Goal: Transaction & Acquisition: Register for event/course

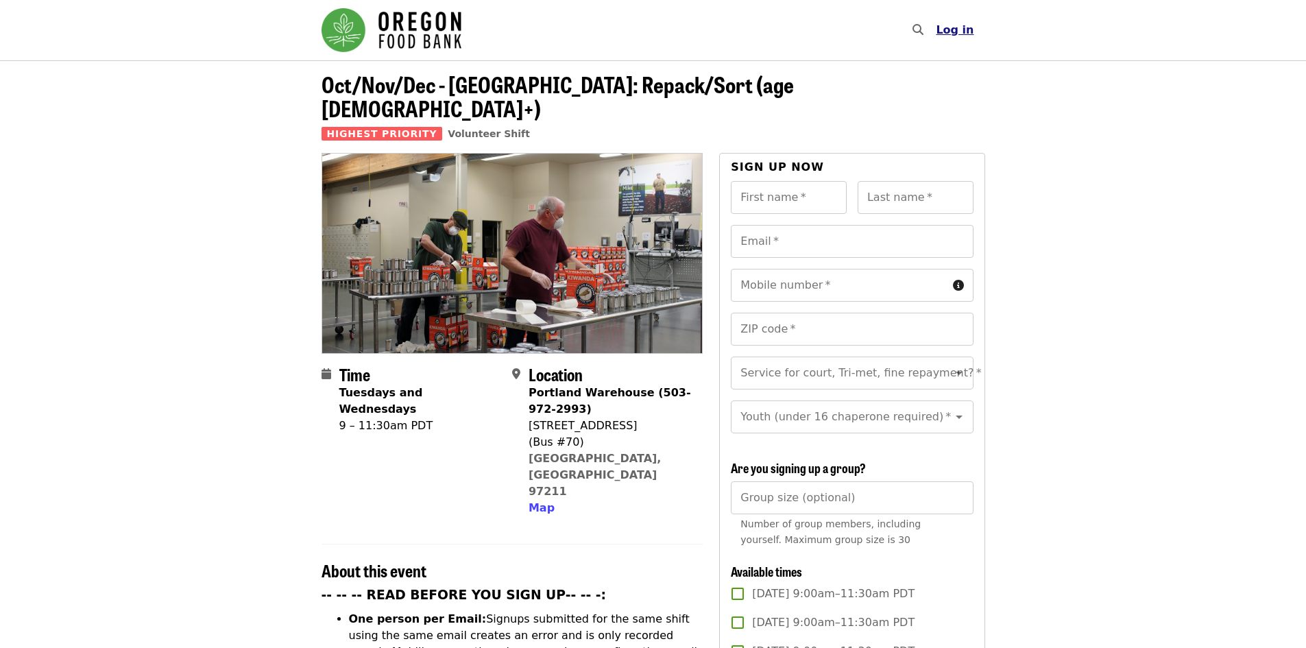
click at [967, 29] on span "Log in" at bounding box center [955, 29] width 38 height 13
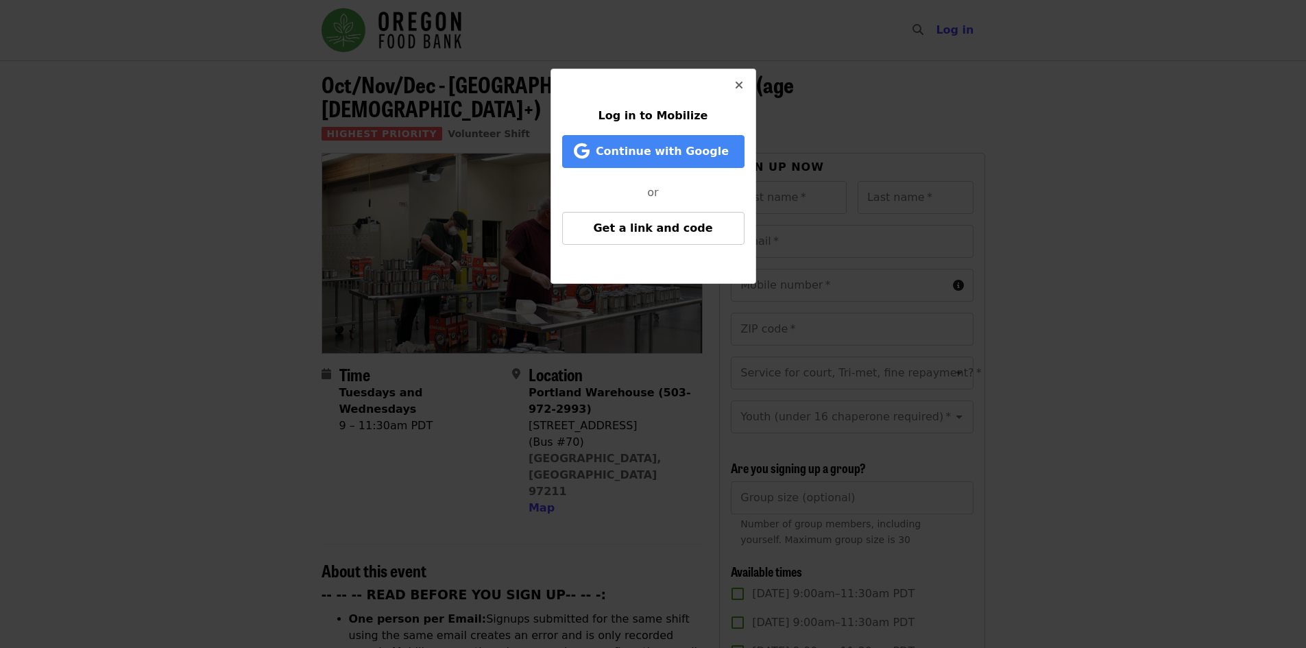
click at [738, 79] on span "Close" at bounding box center [739, 85] width 8 height 16
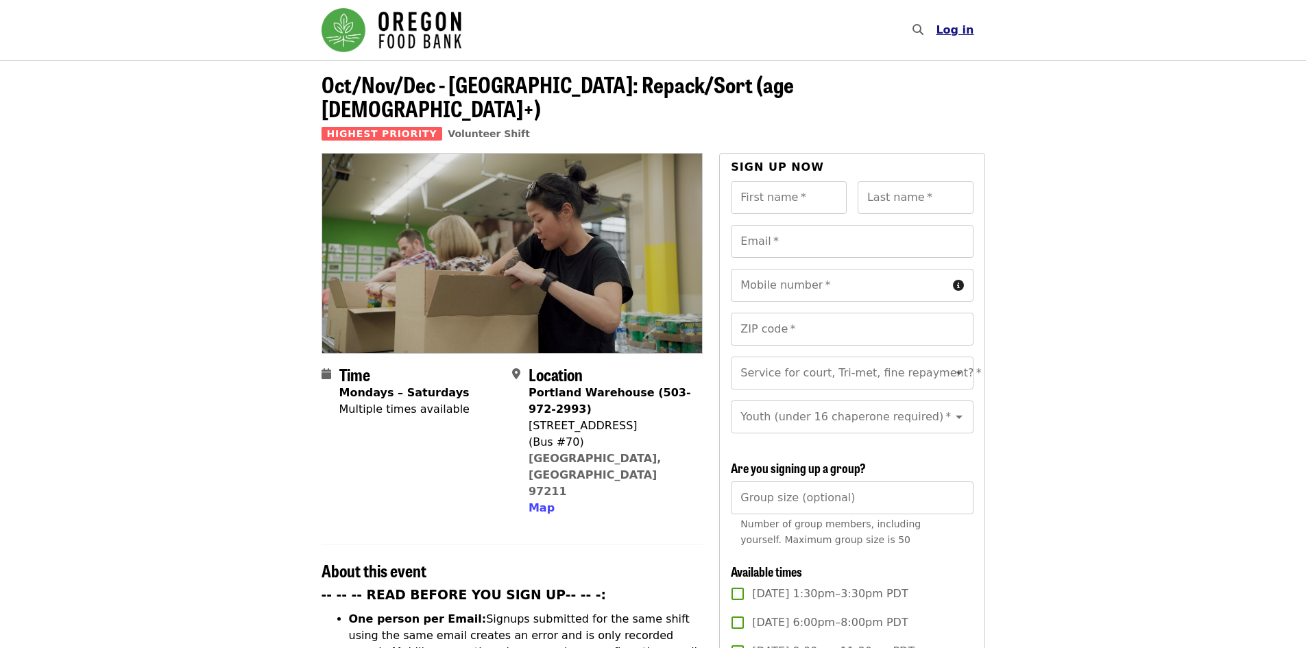
click at [956, 36] on span "Log in" at bounding box center [955, 29] width 38 height 13
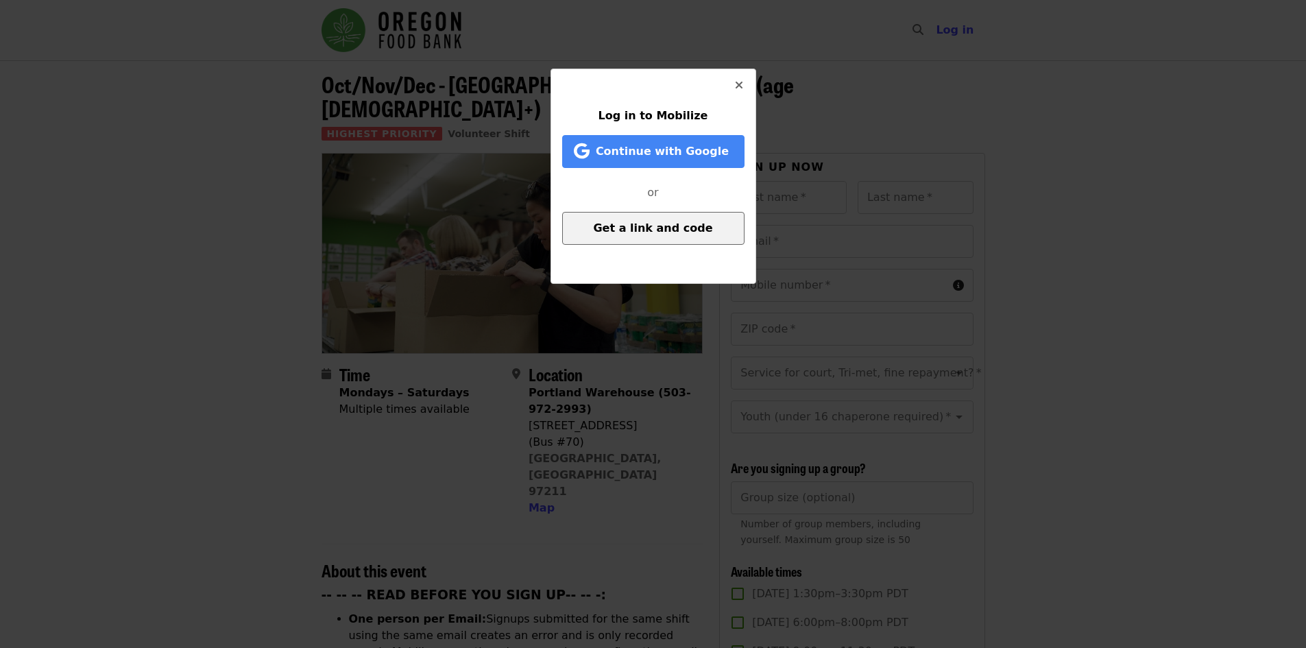
click at [651, 235] on button "Get a link and code" at bounding box center [653, 228] width 182 height 33
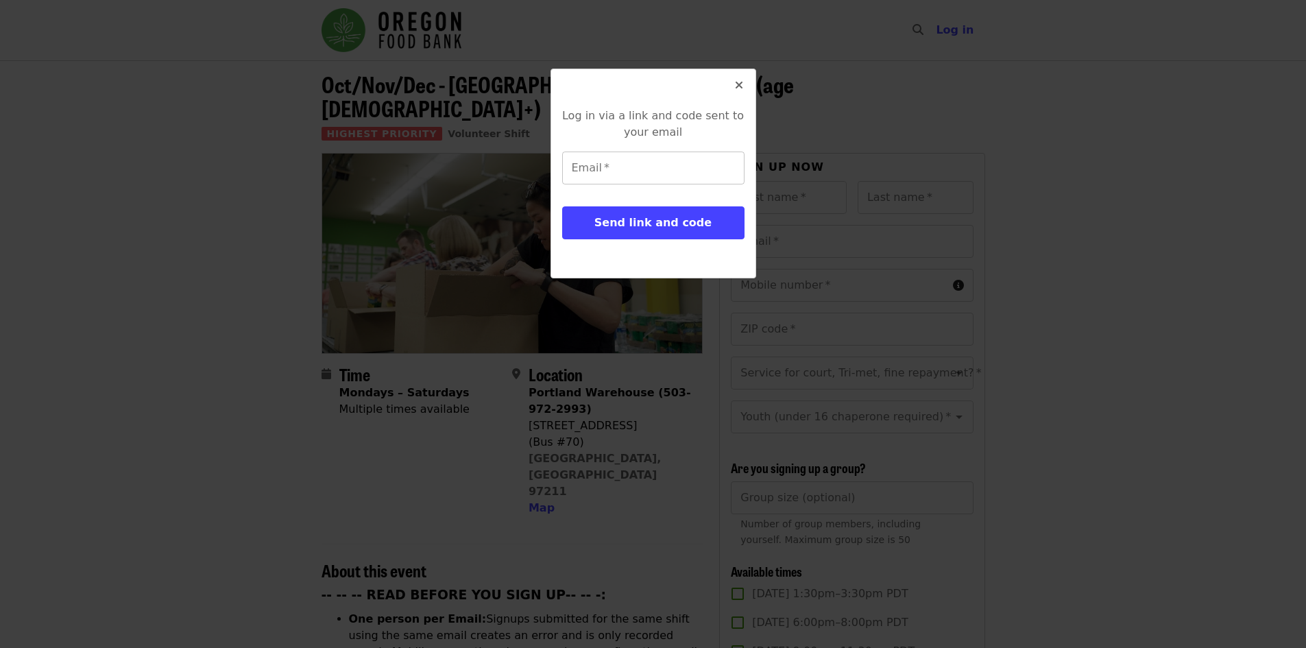
click at [653, 156] on input "Email   *" at bounding box center [653, 168] width 182 height 33
click at [663, 272] on nordpass-autofill-portal at bounding box center [653, 272] width 182 height 0
type input "**********"
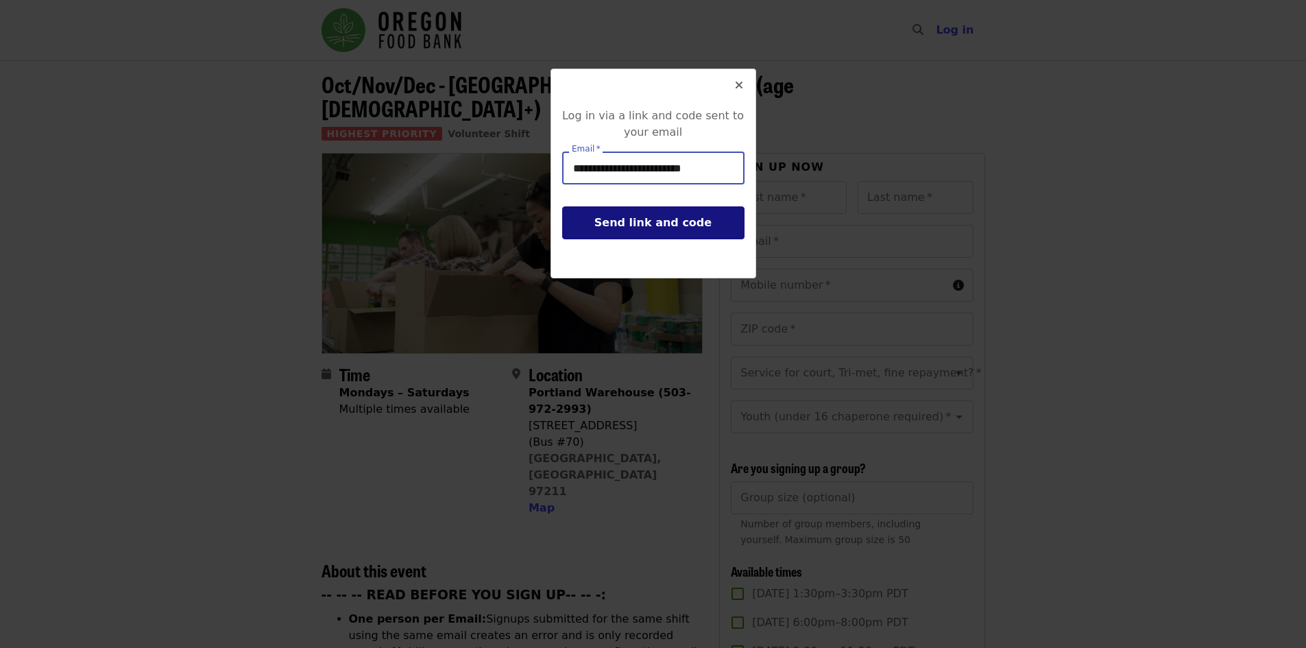
click at [688, 221] on span "Send link and code" at bounding box center [652, 222] width 117 height 13
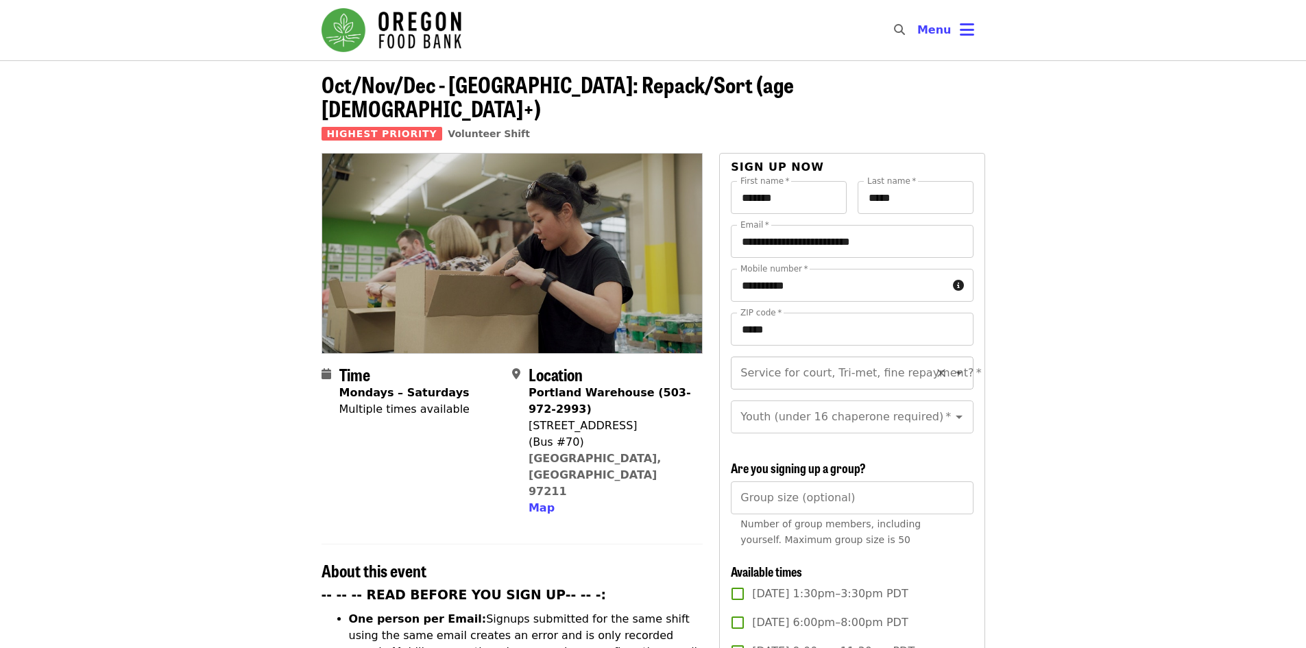
click at [825, 356] on div "Service for court, Tri-met, fine repayment?   * Service for court, Tri-met, fin…" at bounding box center [852, 372] width 242 height 33
click at [790, 388] on li "No" at bounding box center [847, 386] width 232 height 25
type input "**"
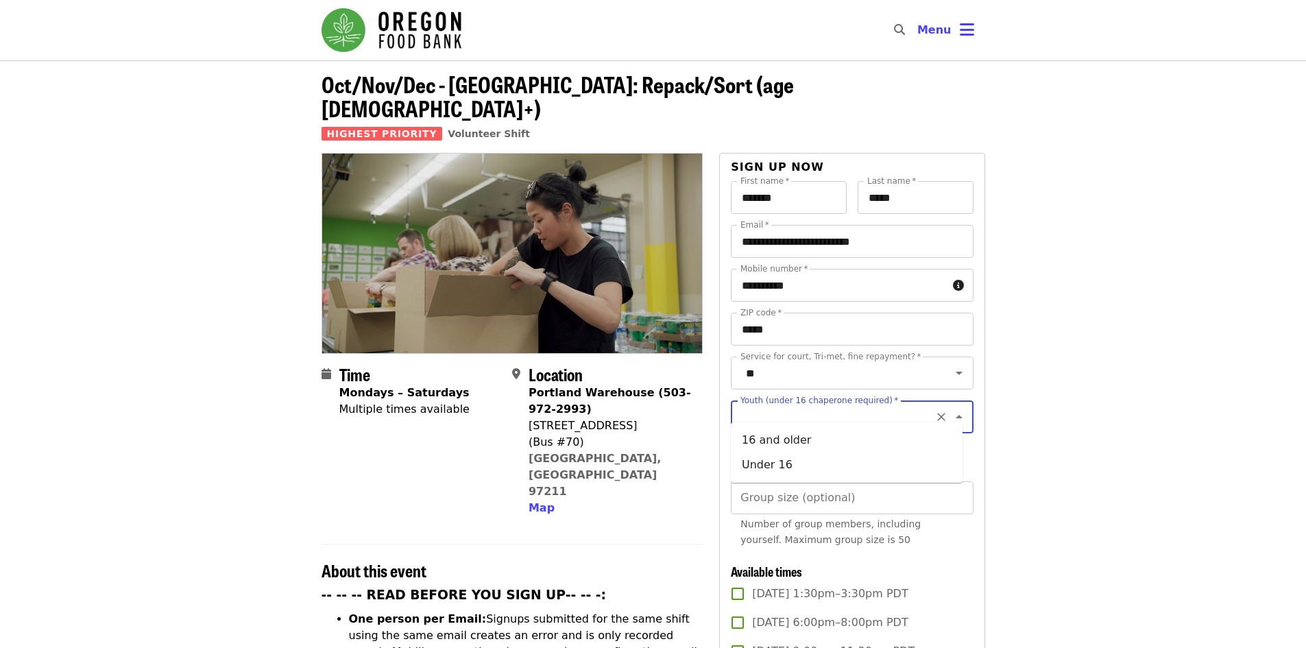
click at [790, 408] on input "Youth (under 16 chaperone required)   *" at bounding box center [835, 417] width 186 height 26
click at [825, 435] on li "16 and older" at bounding box center [847, 440] width 232 height 25
type input "**********"
click at [665, 409] on span "Portland Warehouse (503-972-2993) 7900 NE 33rd Dr (Bus #70) Portland, OR 97211 …" at bounding box center [610, 451] width 163 height 132
click at [365, 455] on div "Time Mondays – Saturdays Multiple times available" at bounding box center [404, 441] width 130 height 152
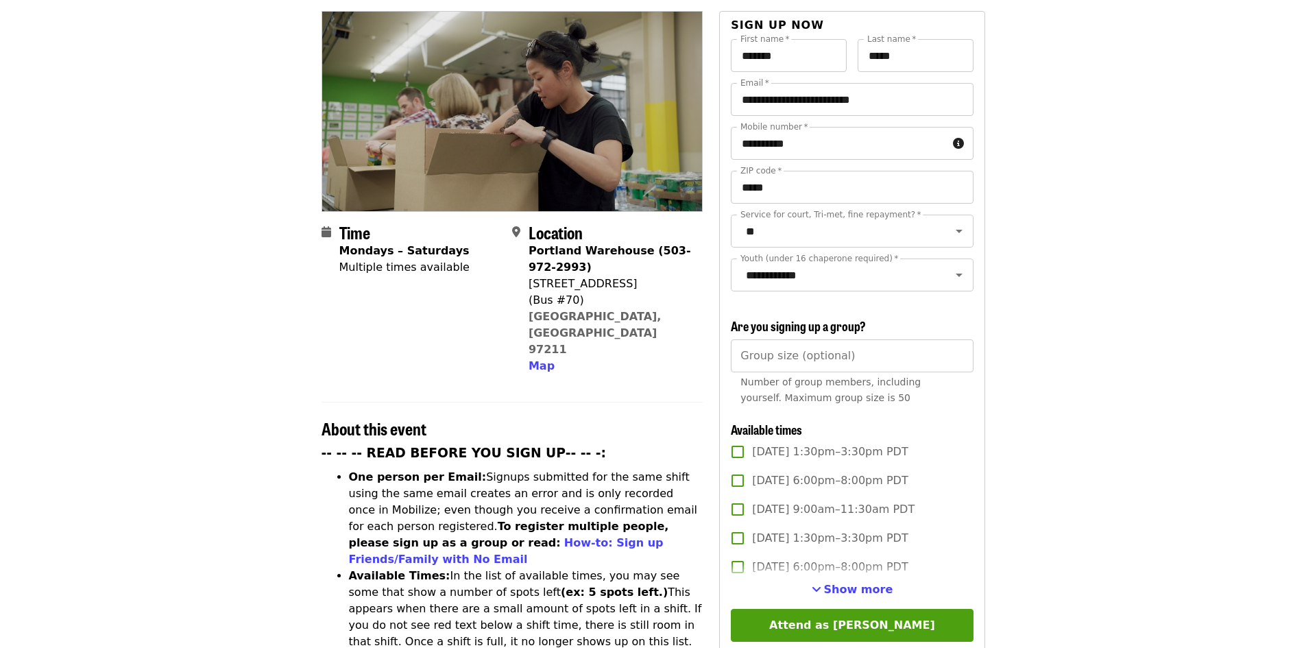
scroll to position [206, 0]
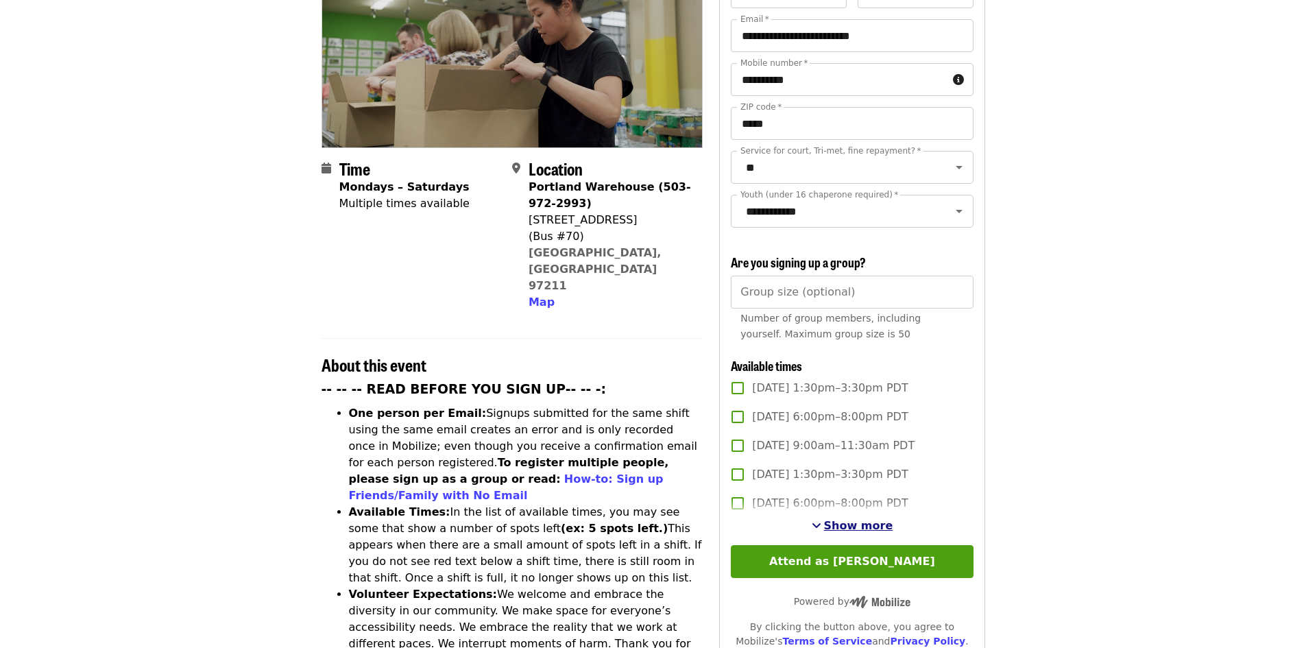
click at [872, 520] on span "Show more" at bounding box center [858, 525] width 69 height 13
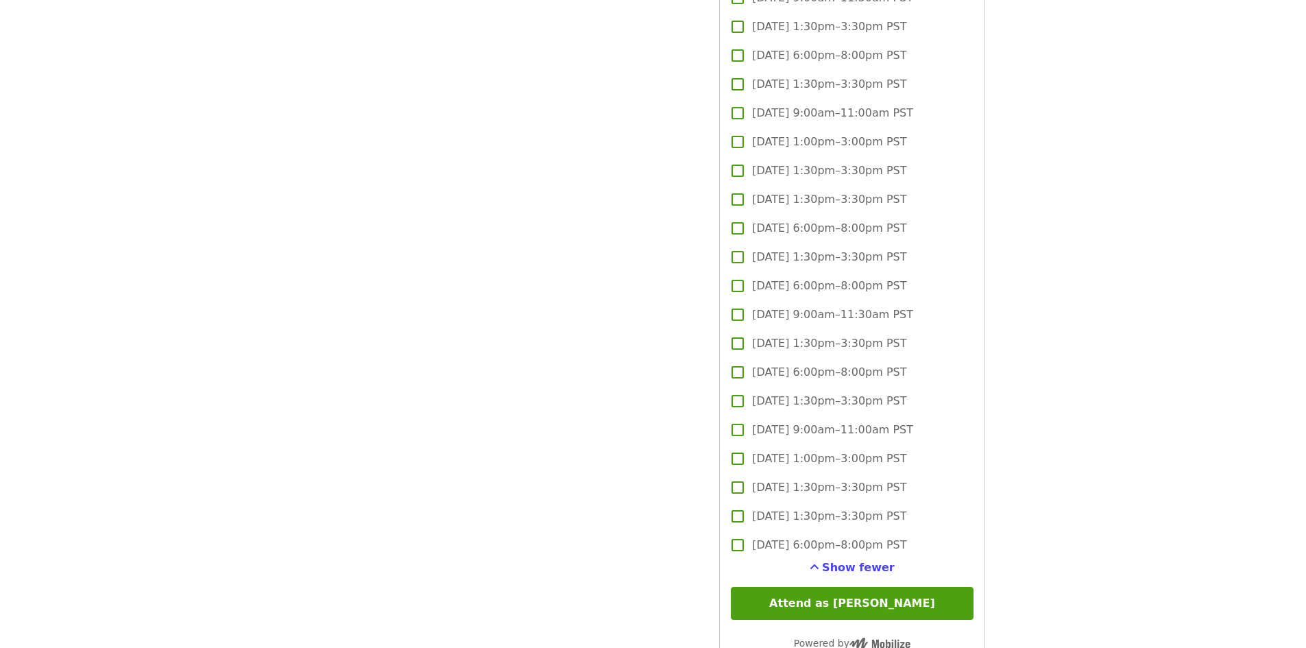
scroll to position [3496, 0]
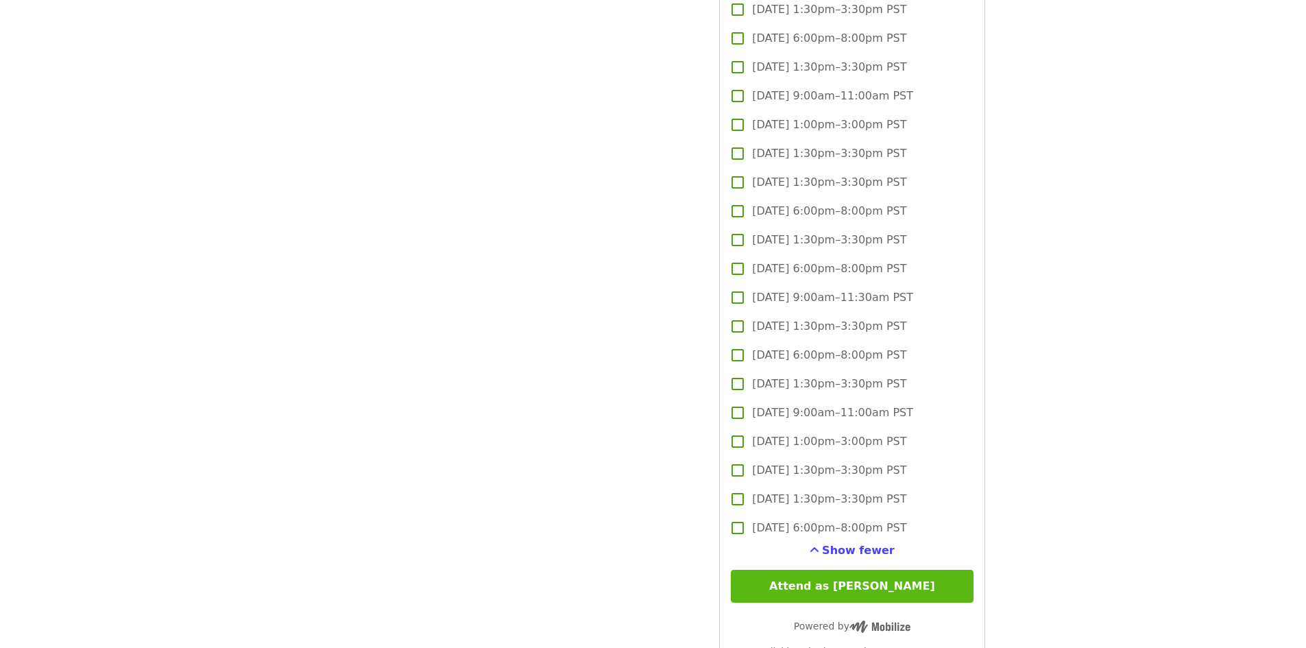
click at [924, 590] on button "Attend as Madalyn" at bounding box center [852, 586] width 242 height 33
